Goal: Information Seeking & Learning: Learn about a topic

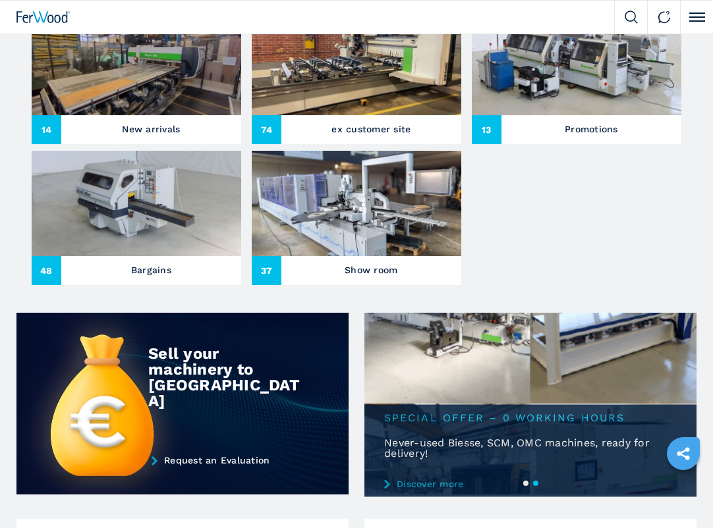
scroll to position [552, 0]
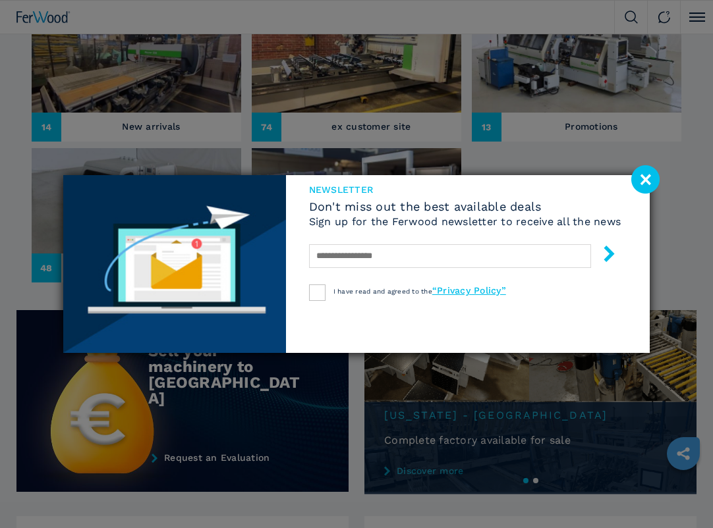
click at [644, 182] on image at bounding box center [645, 179] width 28 height 28
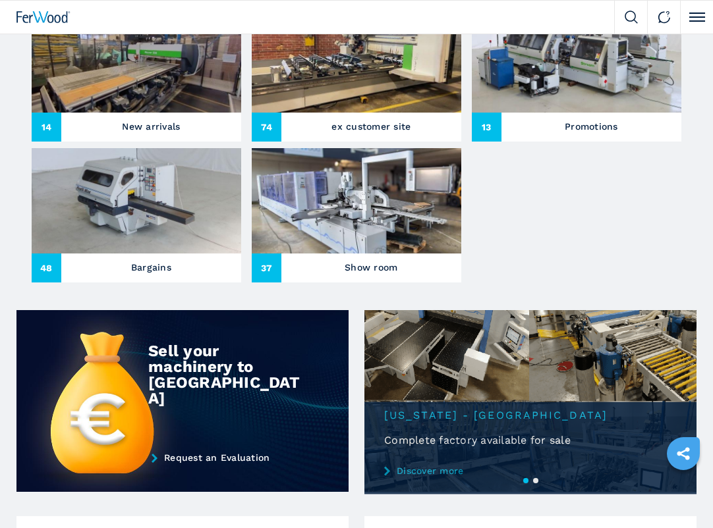
click at [169, 121] on h3 "New arrivals" at bounding box center [151, 126] width 58 height 18
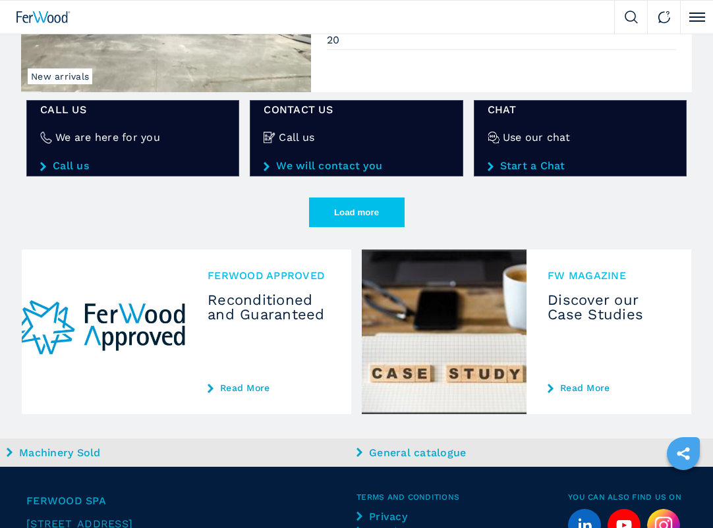
scroll to position [2159, 0]
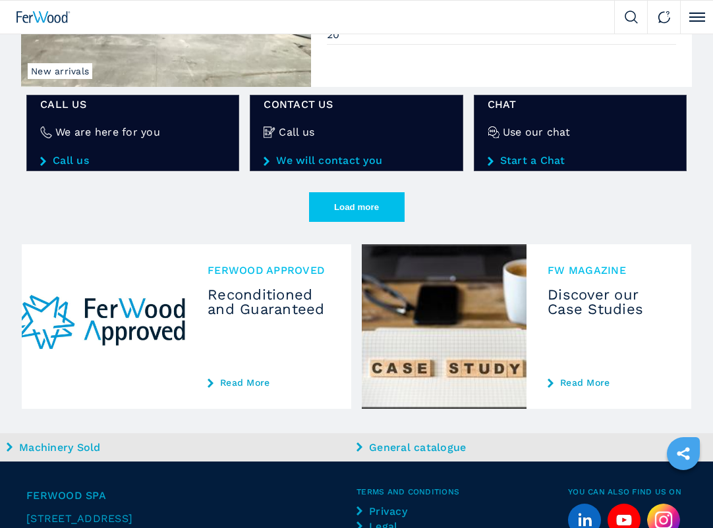
click at [347, 209] on button "Load more" at bounding box center [357, 207] width 96 height 30
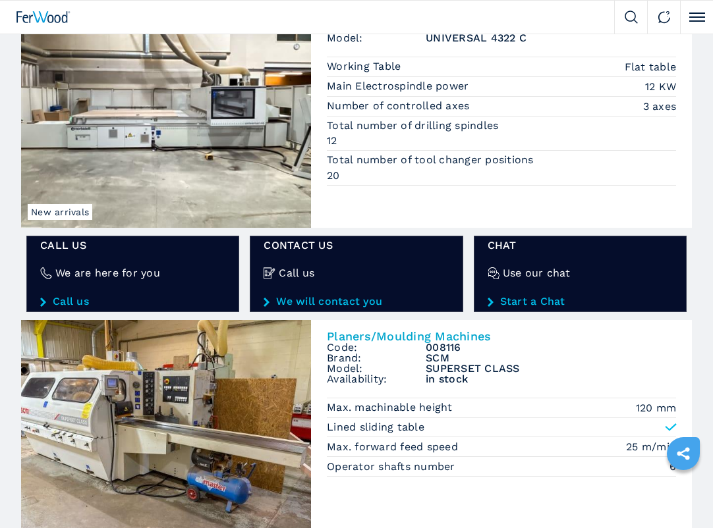
scroll to position [1547, 0]
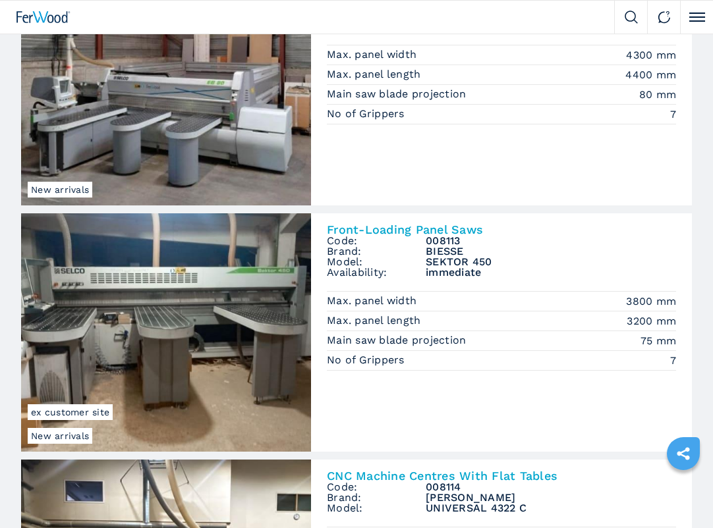
click at [52, 13] on img at bounding box center [43, 17] width 54 height 12
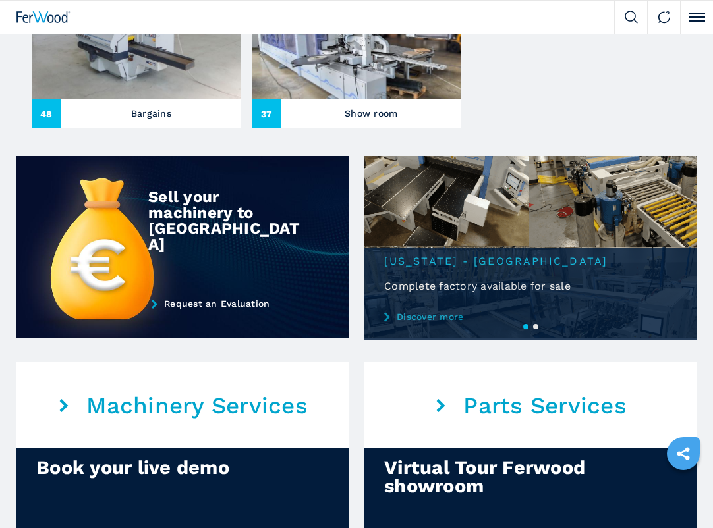
click at [536, 328] on button "2" at bounding box center [535, 326] width 5 height 5
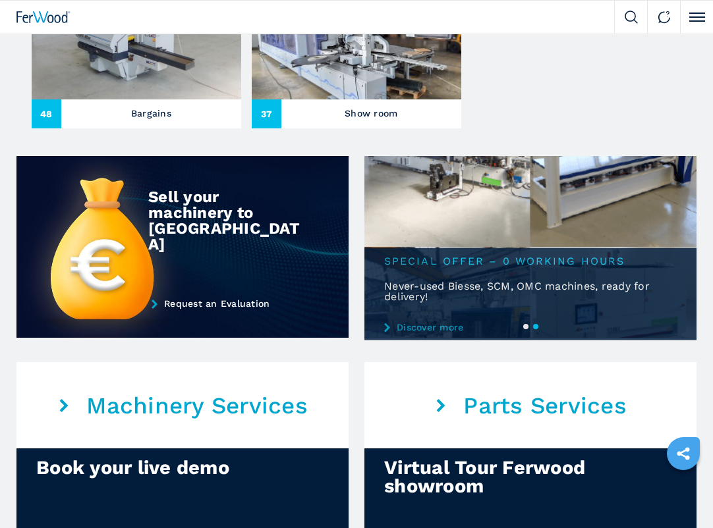
click at [412, 325] on ul "1 2" at bounding box center [530, 326] width 332 height 16
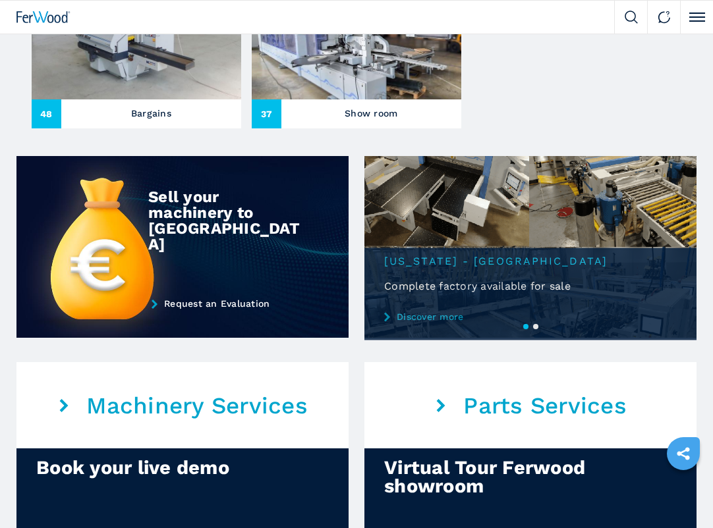
click at [537, 329] on button "2" at bounding box center [535, 326] width 5 height 5
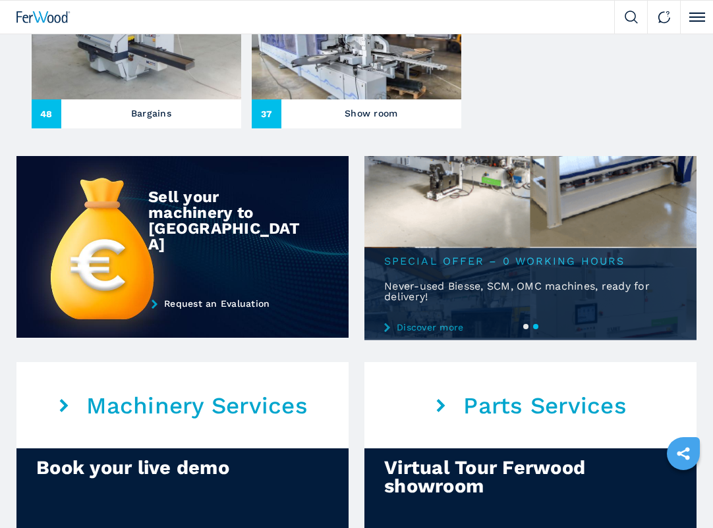
click at [446, 333] on ul "1 2" at bounding box center [530, 326] width 332 height 16
click at [482, 259] on span "Special Offer – 0 Working Hours" at bounding box center [530, 258] width 332 height 20
click at [482, 243] on img at bounding box center [530, 247] width 332 height 182
click at [471, 199] on img at bounding box center [530, 247] width 332 height 182
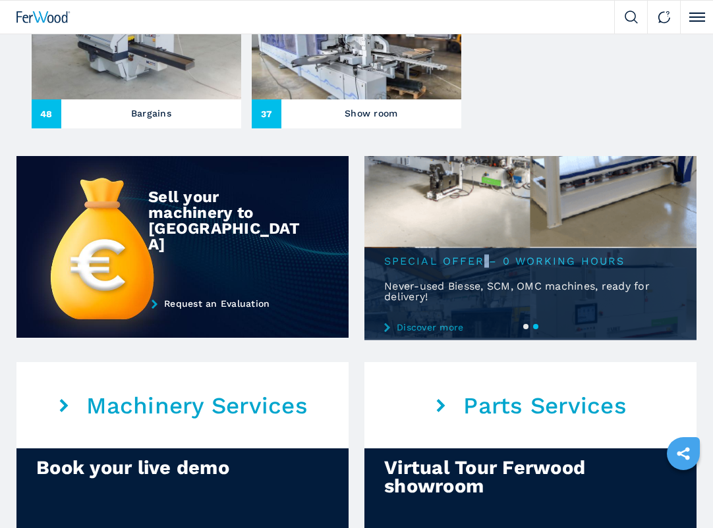
click at [471, 199] on img at bounding box center [530, 247] width 332 height 182
click at [420, 301] on h2 "Never-used Biesse, SCM, OMC machines, ready for delivery!" at bounding box center [530, 301] width 332 height 41
click at [389, 328] on ul "1 2" at bounding box center [530, 326] width 332 height 16
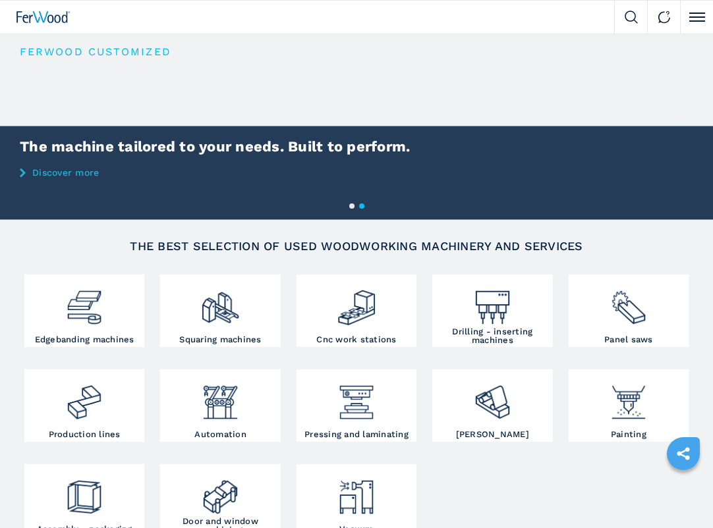
click at [350, 204] on button "1" at bounding box center [351, 206] width 5 height 5
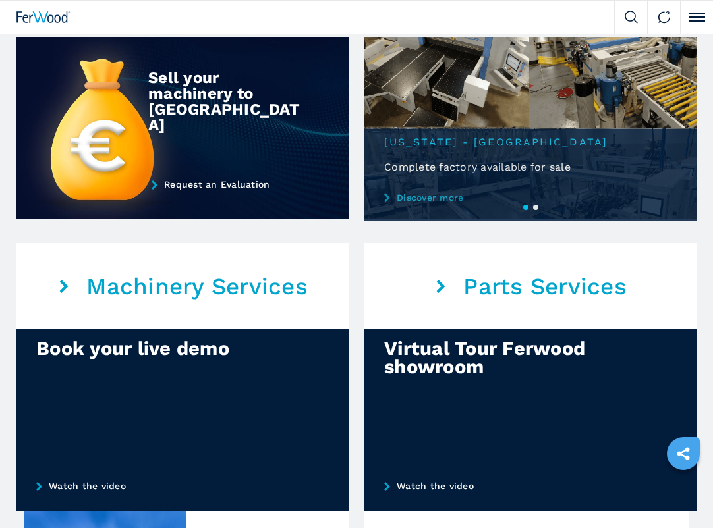
scroll to position [818, 0]
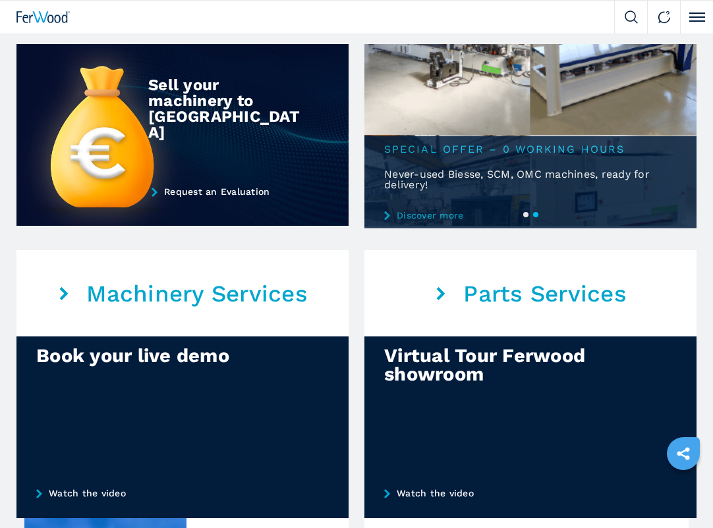
click at [387, 218] on ul "1 2" at bounding box center [530, 214] width 332 height 16
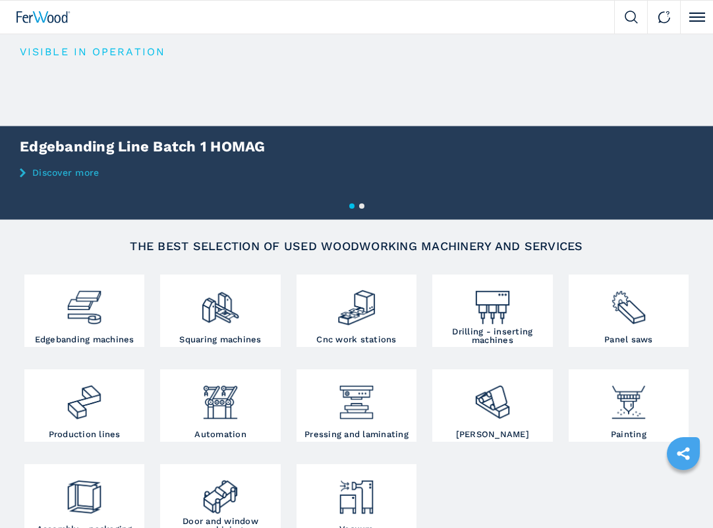
scroll to position [0, 0]
click at [60, 172] on link "Discover more" at bounding box center [356, 172] width 713 height 11
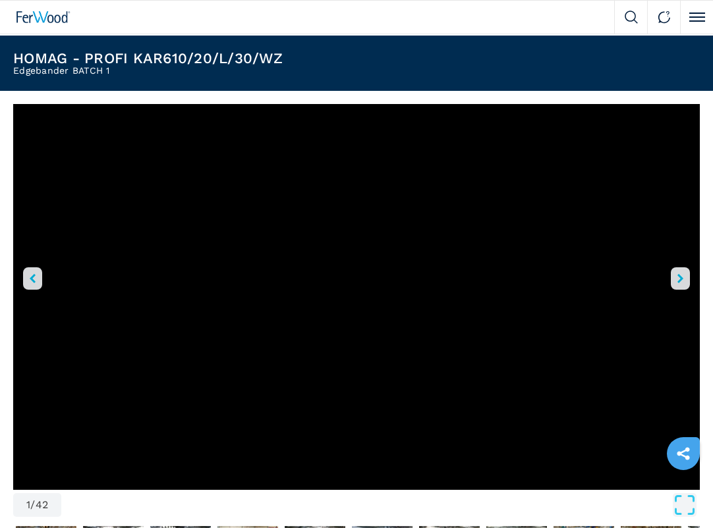
scroll to position [36, 0]
